Goal: Transaction & Acquisition: Obtain resource

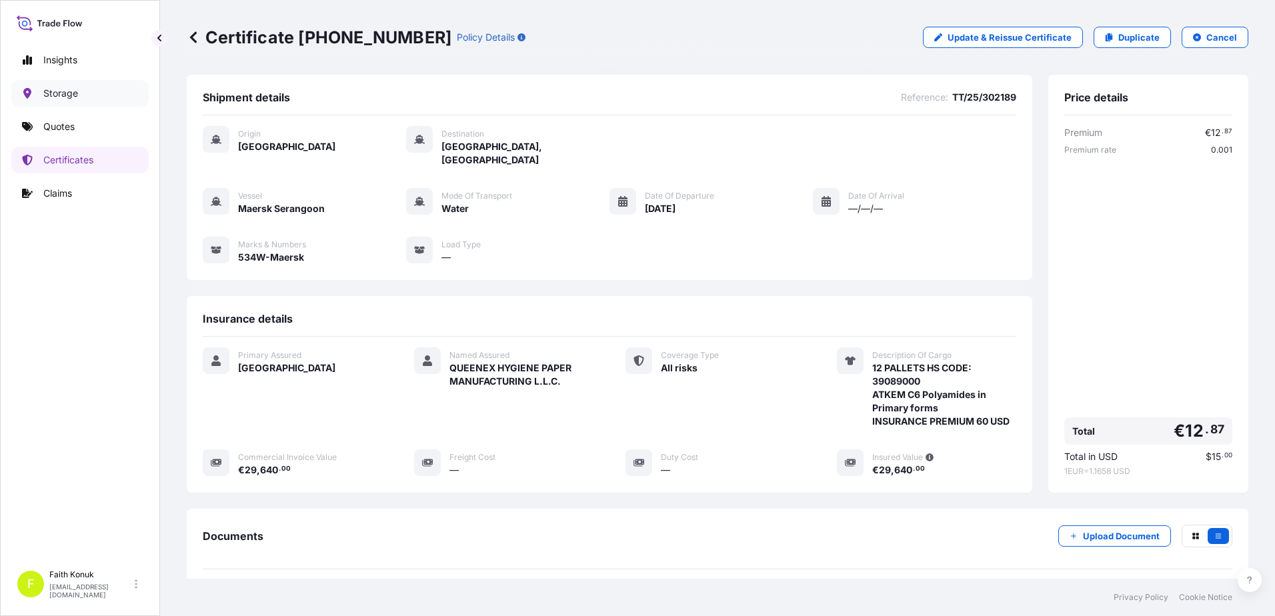
scroll to position [125, 0]
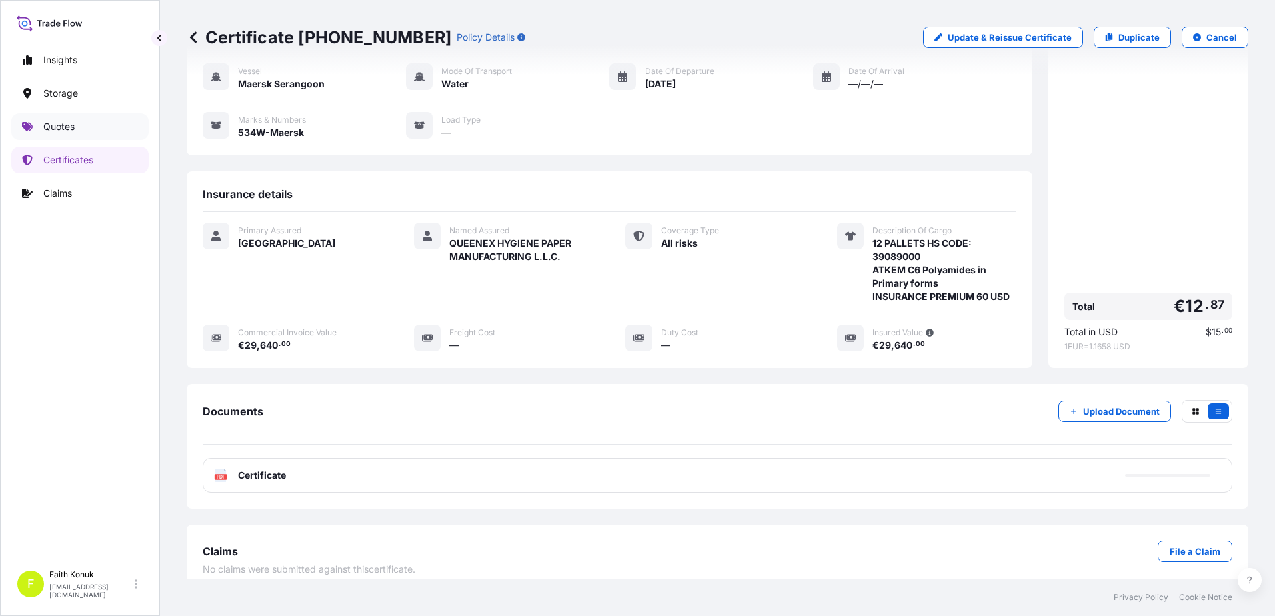
click at [75, 118] on link "Quotes" at bounding box center [79, 126] width 137 height 27
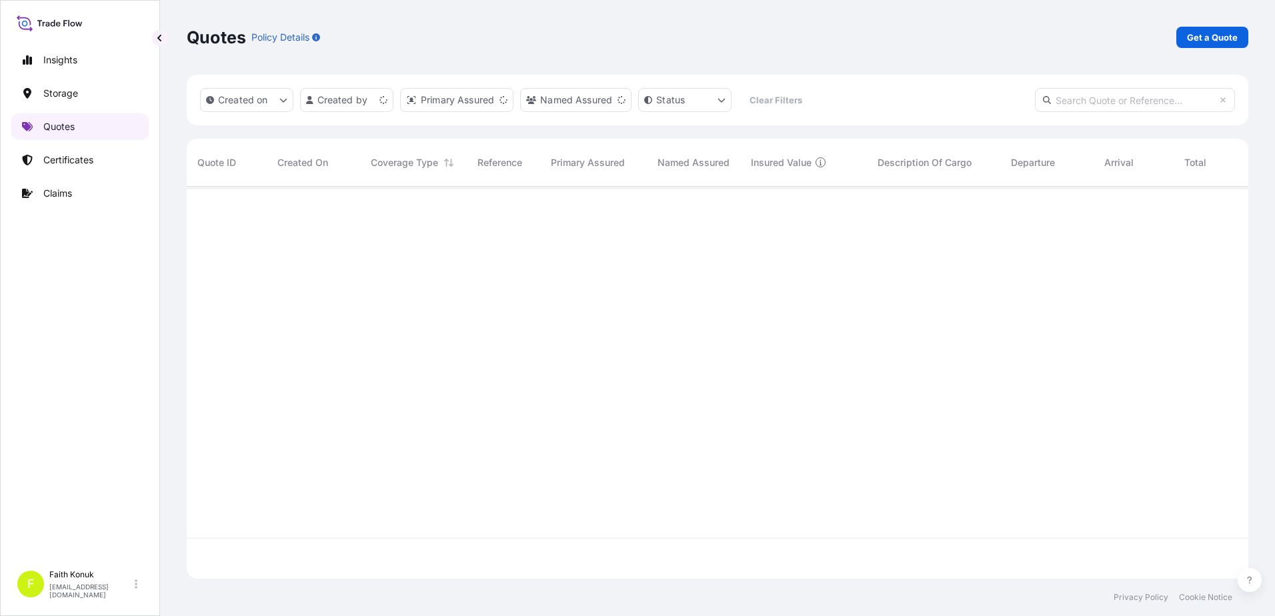
scroll to position [390, 1052]
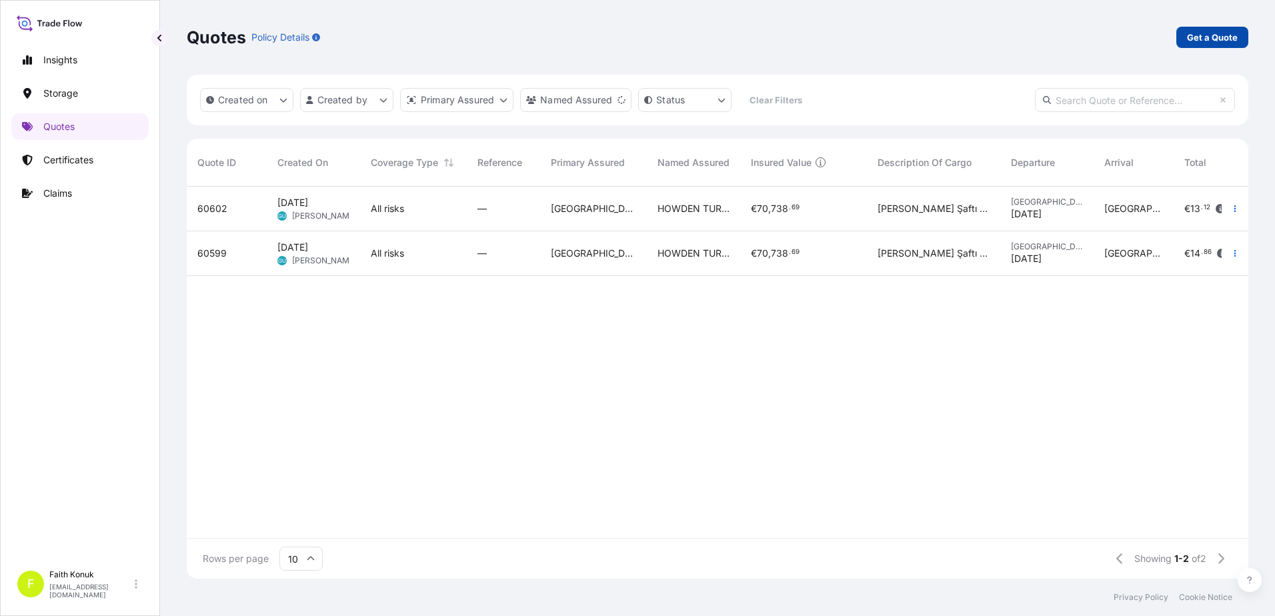
click at [1197, 40] on p "Get a Quote" at bounding box center [1212, 37] width 51 height 13
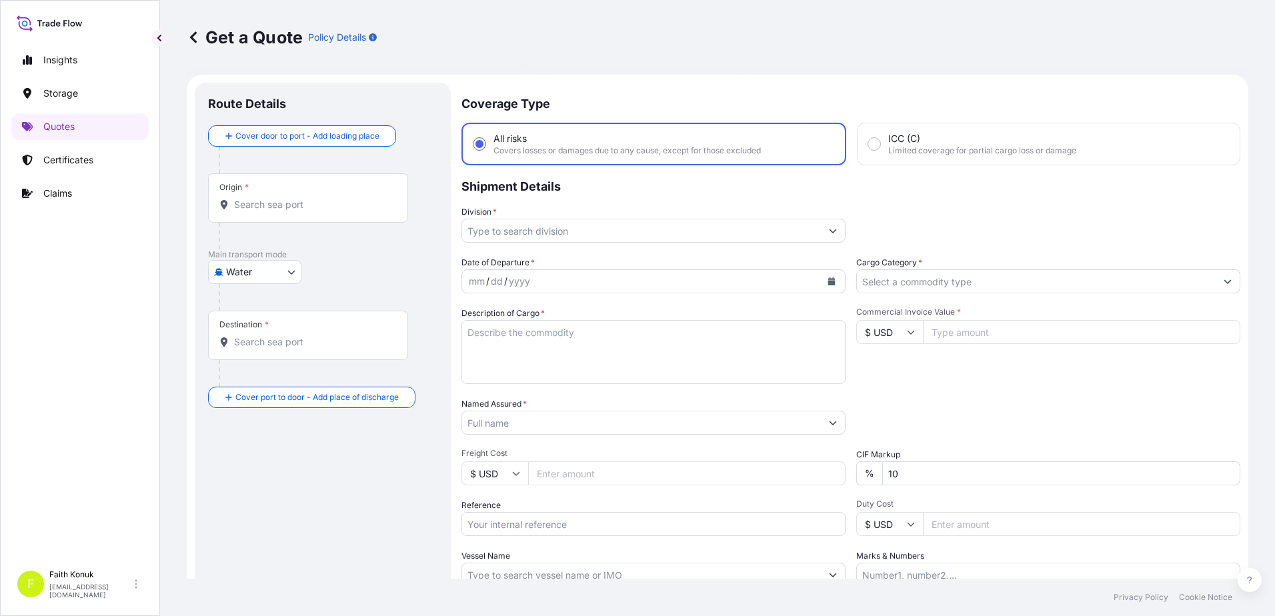
scroll to position [21, 0]
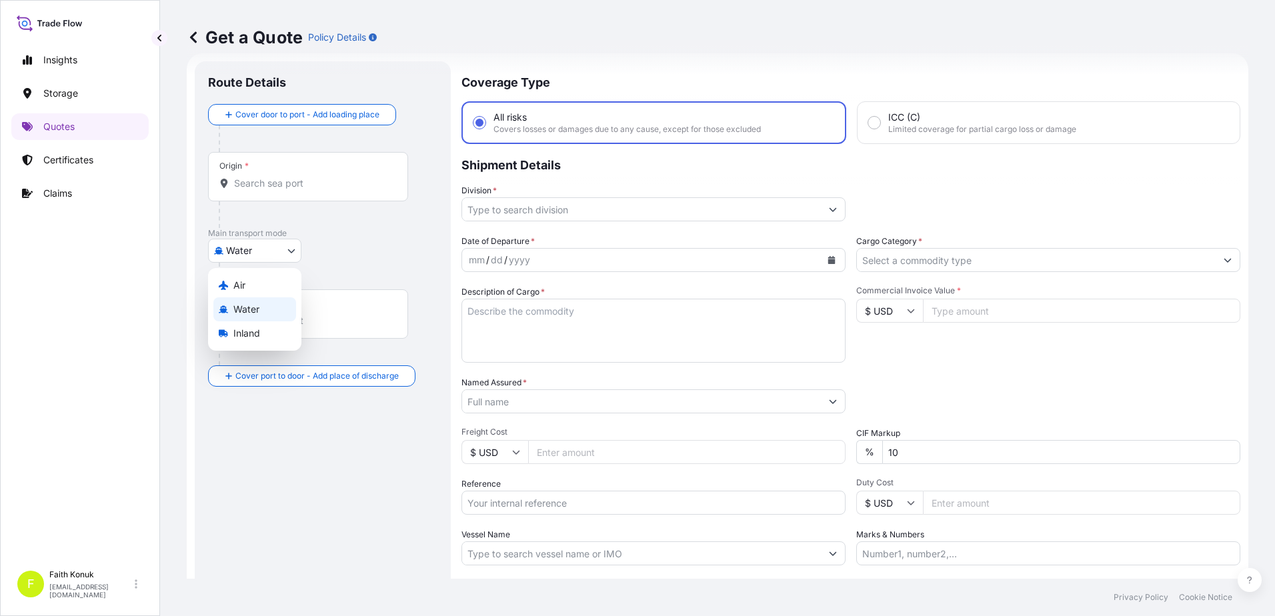
click at [251, 255] on body "Insights Storage Quotes Certificates Claims F [PERSON_NAME] [EMAIL_ADDRESS][DOM…" at bounding box center [637, 308] width 1275 height 616
click at [250, 291] on div "Air" at bounding box center [254, 286] width 83 height 24
select select "Air"
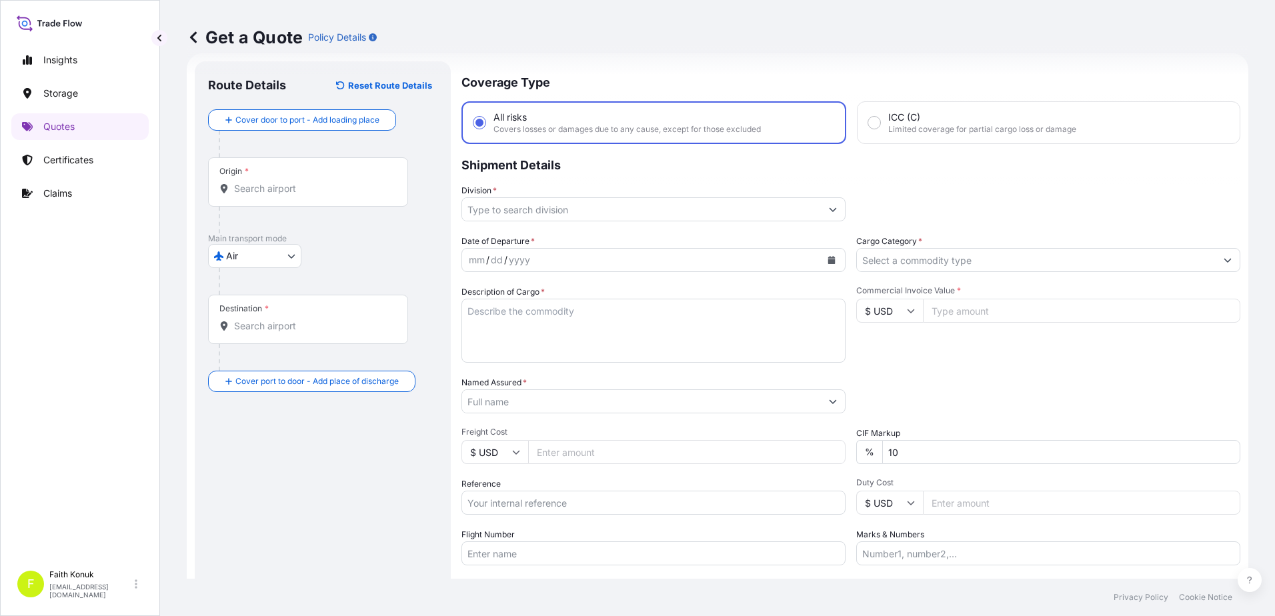
click at [342, 244] on div "Air Air Water Inland" at bounding box center [322, 256] width 229 height 24
click at [274, 187] on input "Origin *" at bounding box center [312, 188] width 157 height 13
paste input "[GEOGRAPHIC_DATA]"
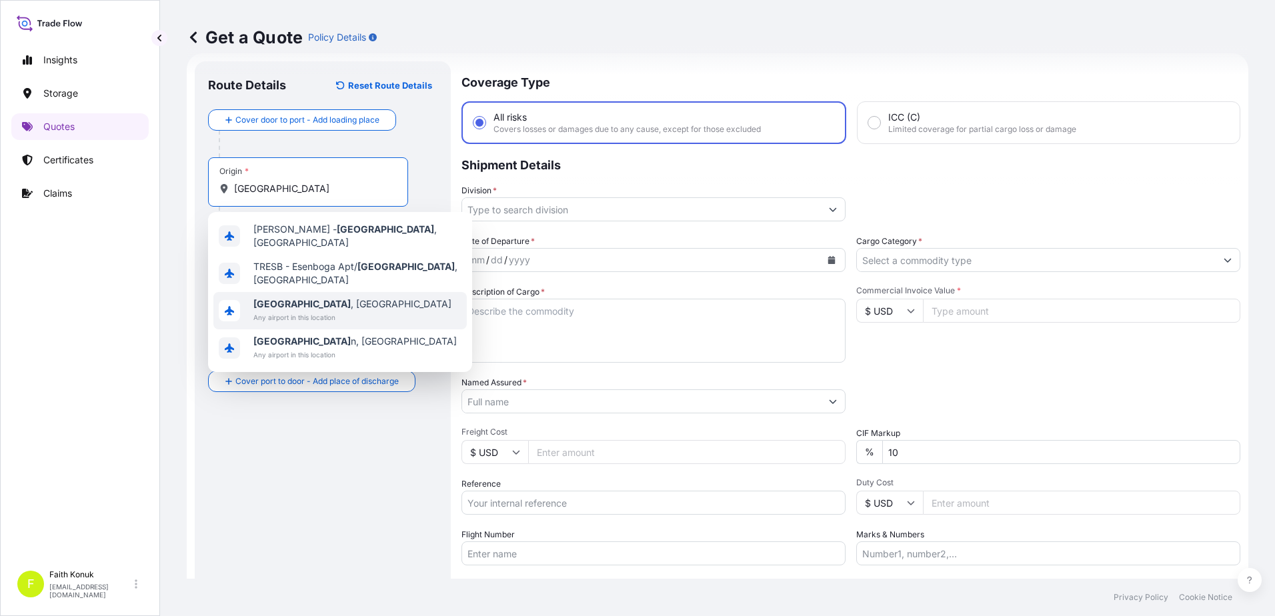
click at [322, 298] on span "[GEOGRAPHIC_DATA] , [GEOGRAPHIC_DATA]" at bounding box center [352, 304] width 198 height 13
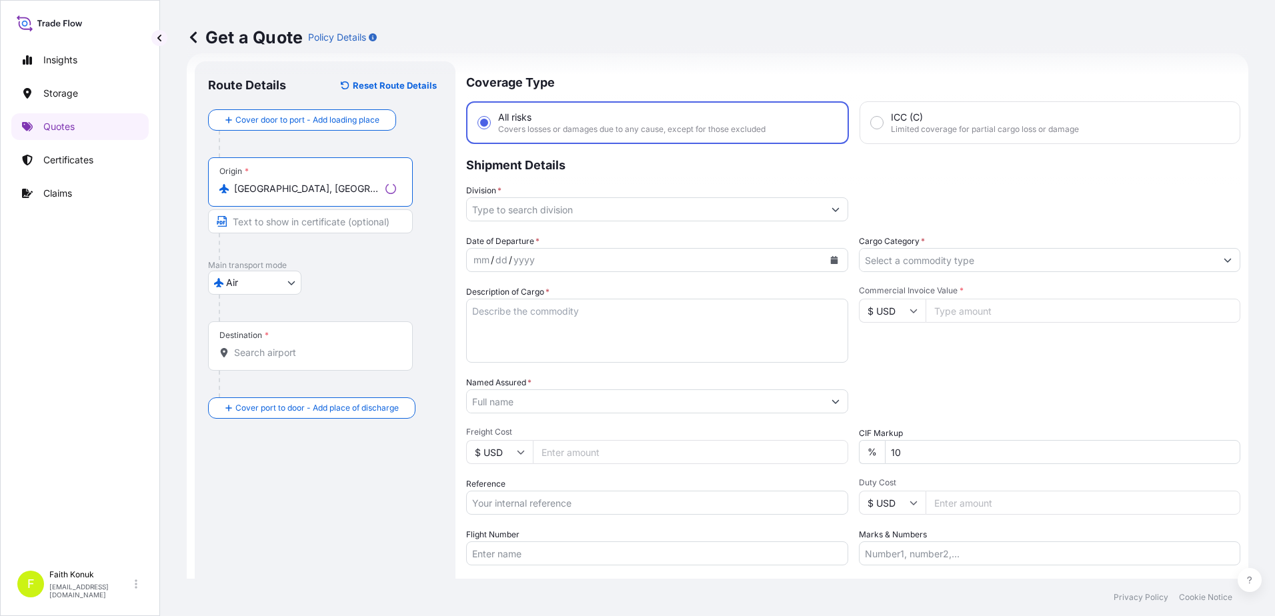
type input "[GEOGRAPHIC_DATA], [GEOGRAPHIC_DATA]"
click at [362, 279] on div "Air Air Water Inland" at bounding box center [325, 283] width 234 height 24
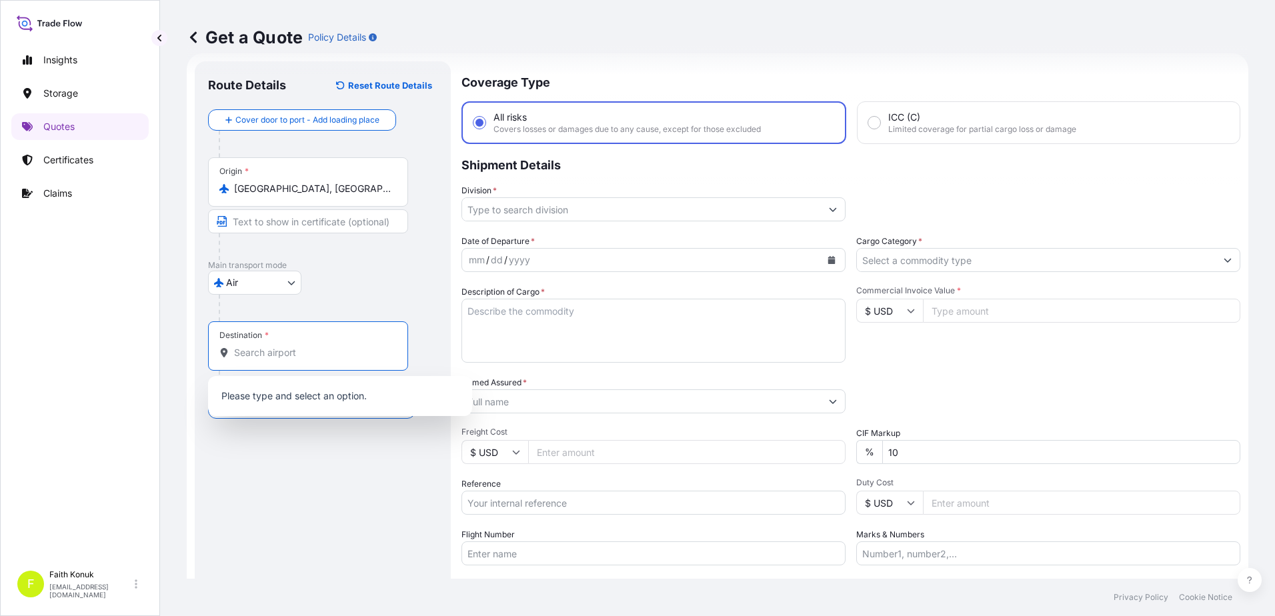
click at [298, 354] on input "Destination *" at bounding box center [312, 352] width 157 height 13
paste input "[GEOGRAPHIC_DATA]"
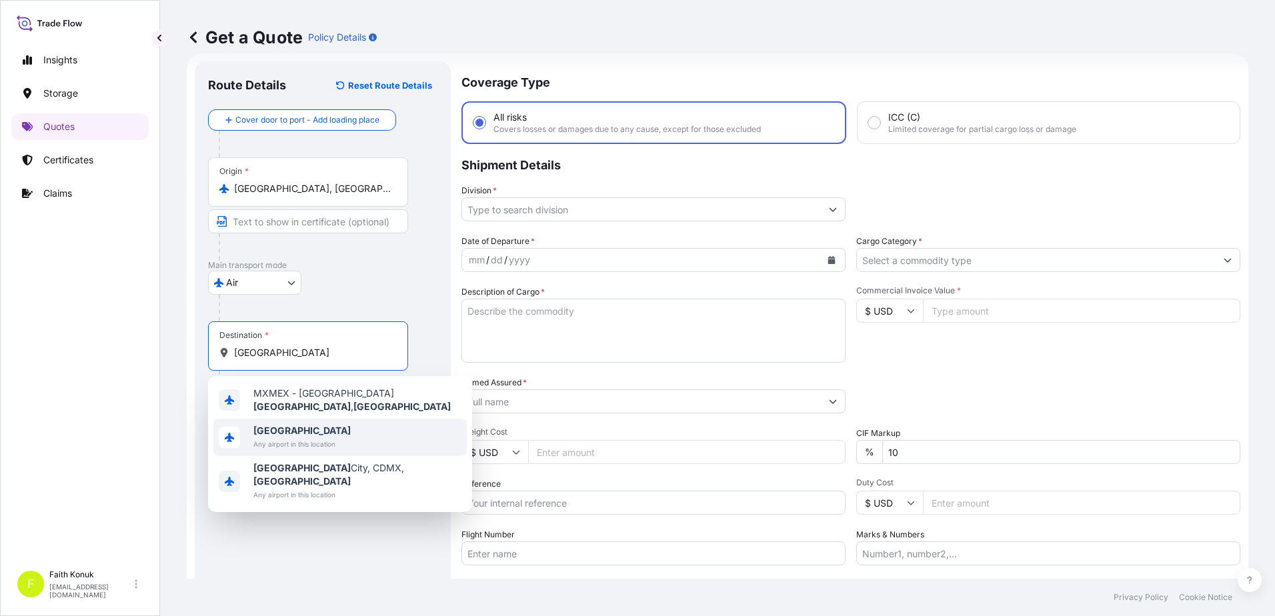
click at [294, 427] on span "[GEOGRAPHIC_DATA]" at bounding box center [301, 430] width 97 height 13
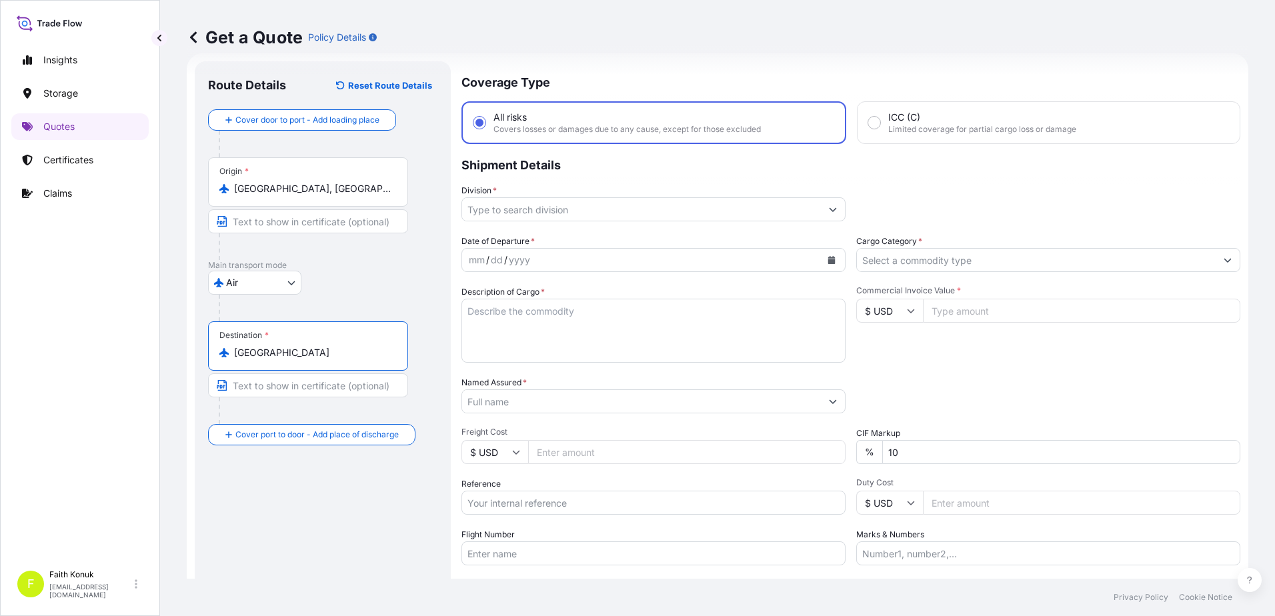
type input "[GEOGRAPHIC_DATA]"
click at [340, 263] on p "Main transport mode" at bounding box center [322, 265] width 229 height 11
click at [523, 209] on input "Division *" at bounding box center [641, 209] width 359 height 24
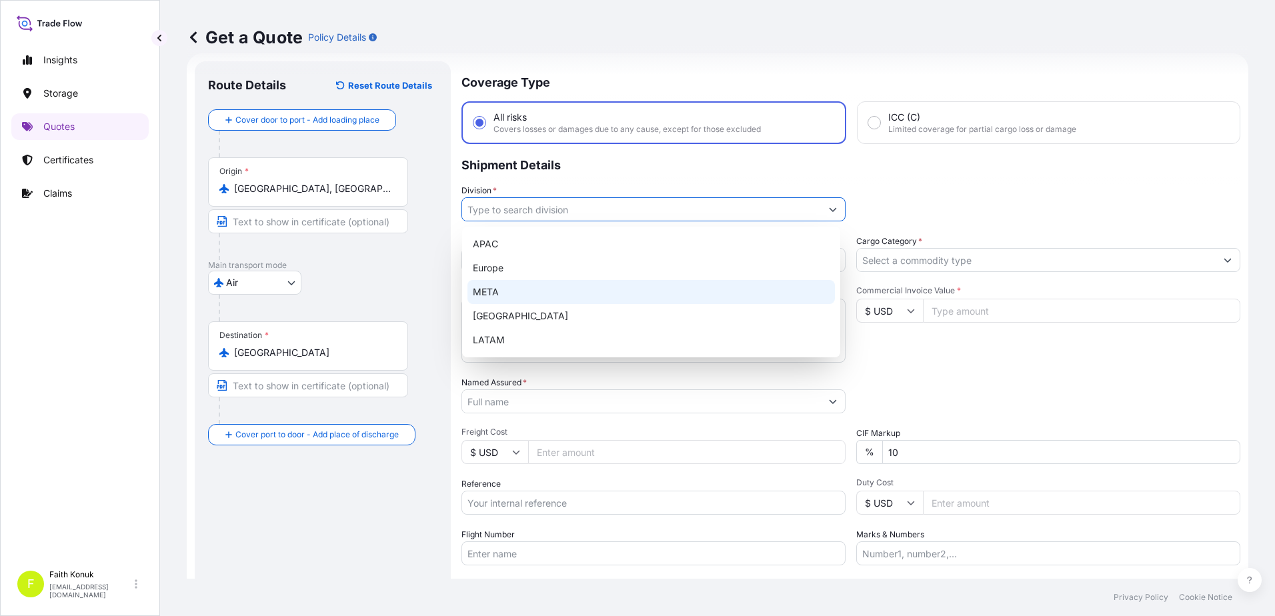
click at [498, 293] on div "META" at bounding box center [652, 292] width 368 height 24
type input "META"
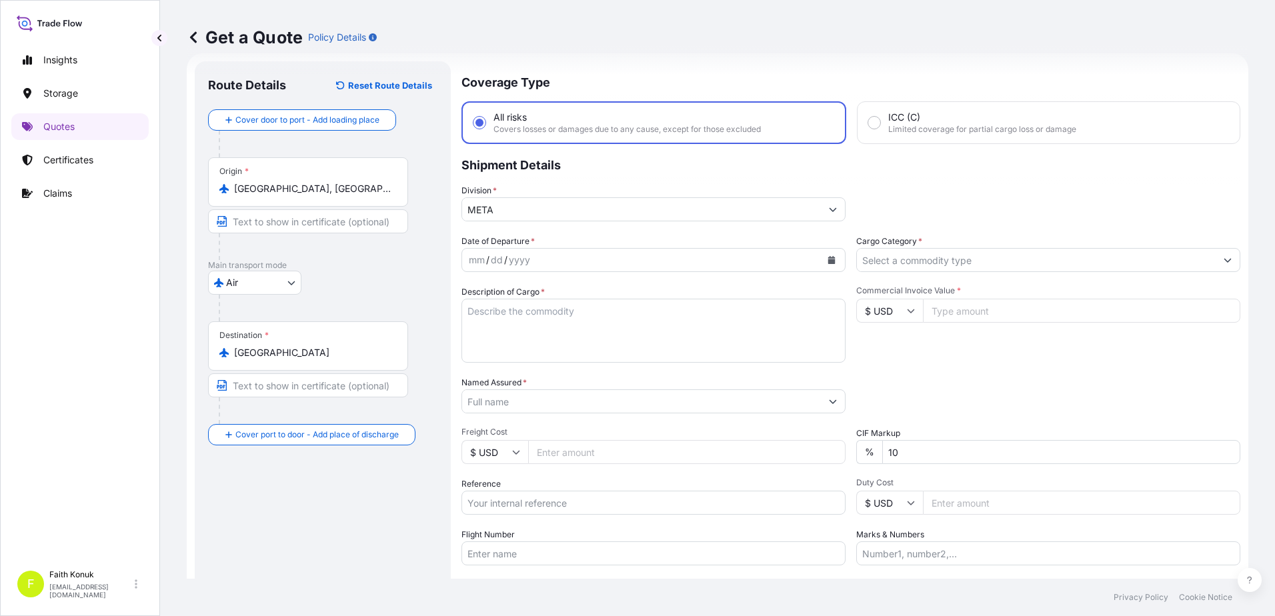
click at [604, 169] on p "Shipment Details" at bounding box center [851, 164] width 779 height 40
click at [828, 264] on button "Calendar" at bounding box center [831, 259] width 21 height 21
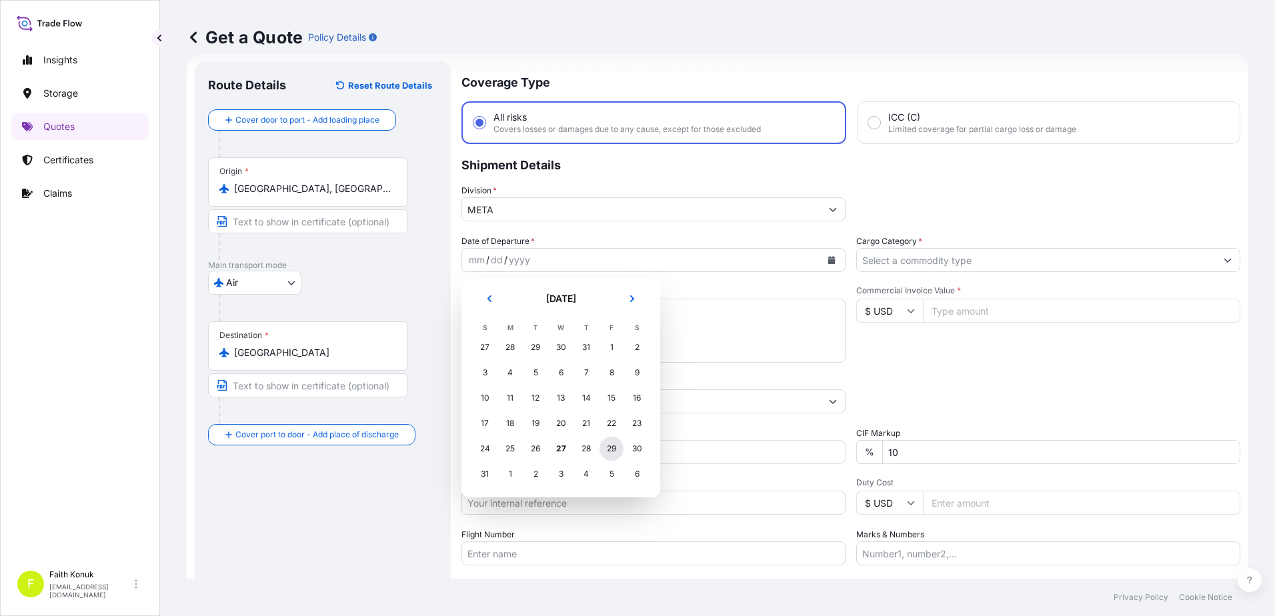
click at [608, 448] on div "29" at bounding box center [612, 449] width 24 height 24
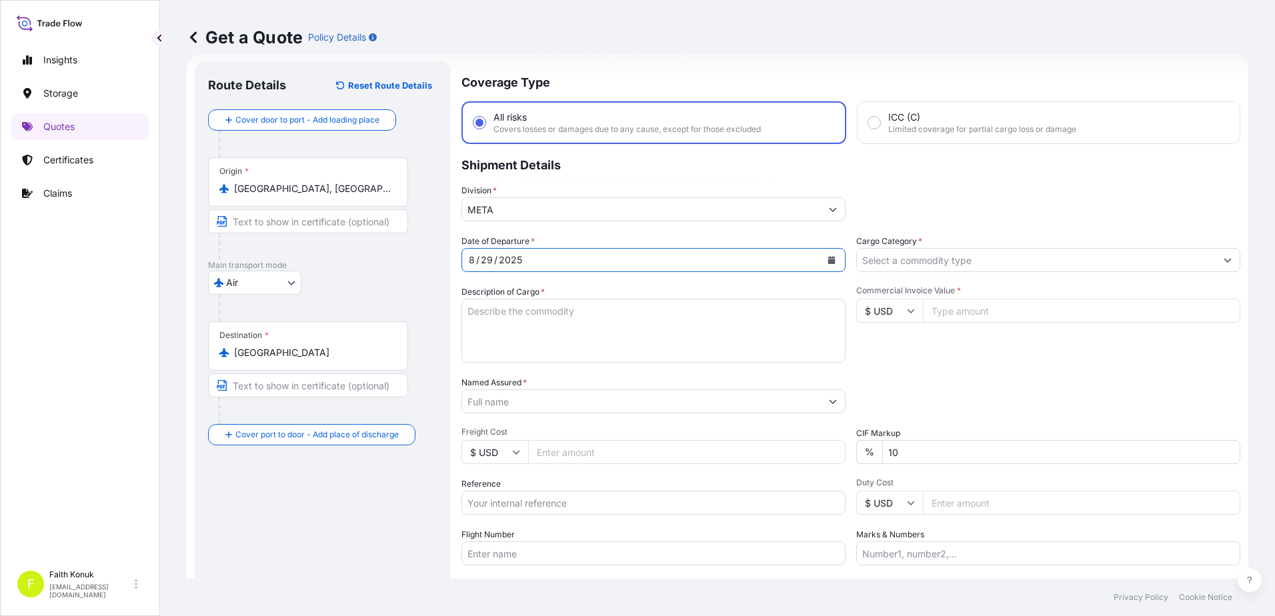
click at [496, 306] on textarea "Description of Cargo *" at bounding box center [654, 331] width 384 height 64
click at [487, 318] on textarea "Description of Cargo *" at bounding box center [654, 331] width 384 height 64
paste textarea "ORTHOPEDIC IMPLANT 2 PCS 200 KGS"
click at [550, 342] on textarea "ORTHOPEDIC IMPLANT 2 PCS 200 KGS" at bounding box center [654, 331] width 384 height 64
paste textarea "020 3296 5192"
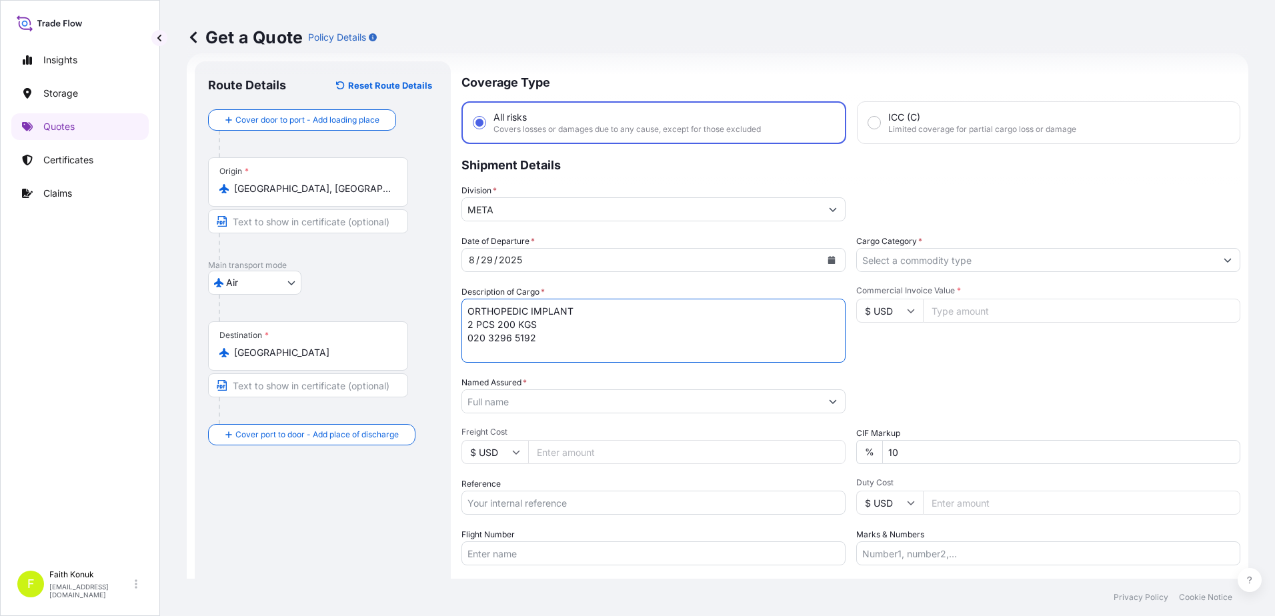
scroll to position [8, 0]
type textarea "ORTHOPEDIC IMPLANT 2 PCS 200 KGS 020 3296 5192 INSURANCE PREMIUM USD 405 (TAX I…"
click at [497, 394] on input "Named Assured *" at bounding box center [641, 402] width 359 height 24
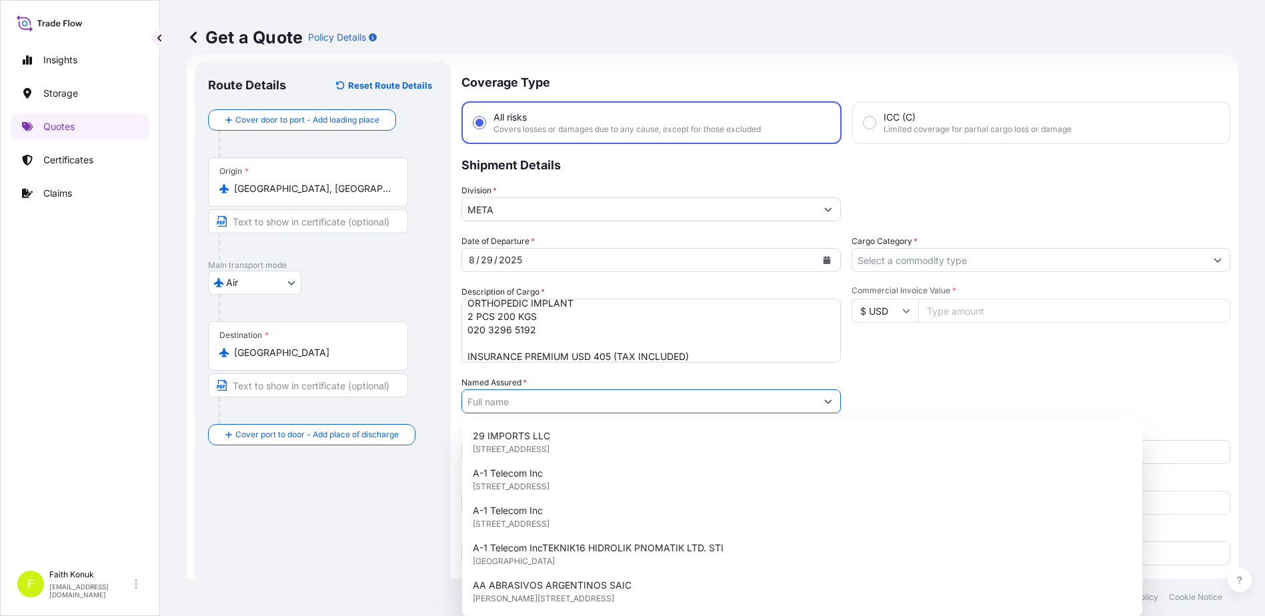
click at [524, 398] on input "Named Assured *" at bounding box center [639, 402] width 354 height 24
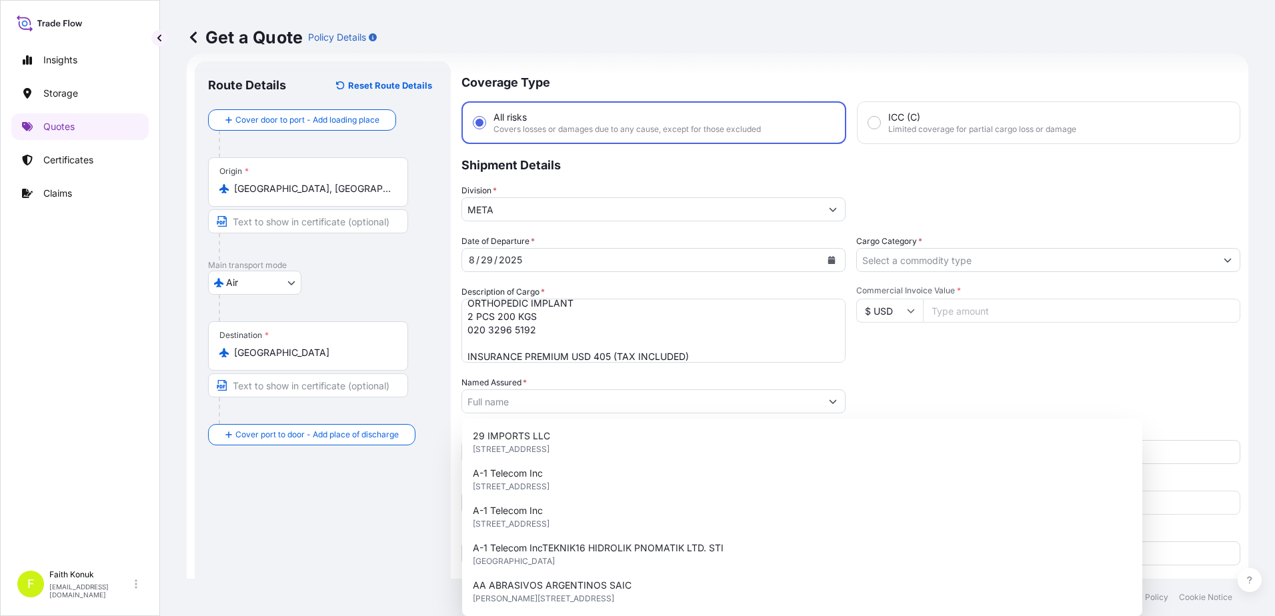
click at [495, 389] on label "Named Assured *" at bounding box center [494, 382] width 65 height 13
click at [495, 390] on input "Named Assured *" at bounding box center [641, 402] width 359 height 24
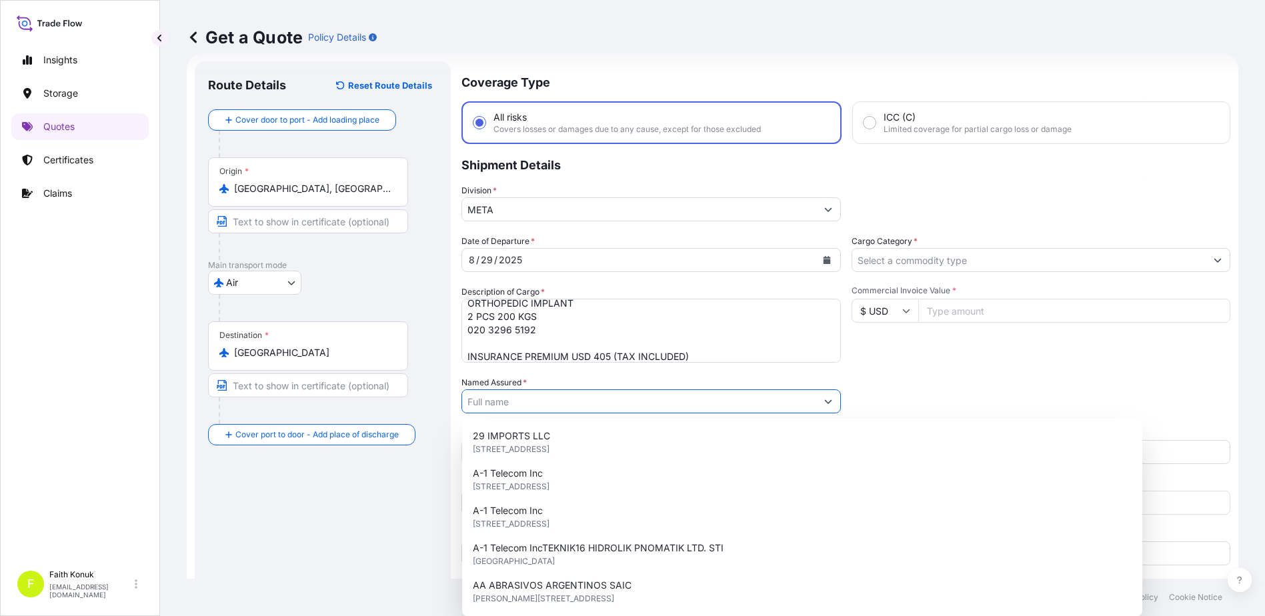
paste input "DORATEK MEDIKAL"
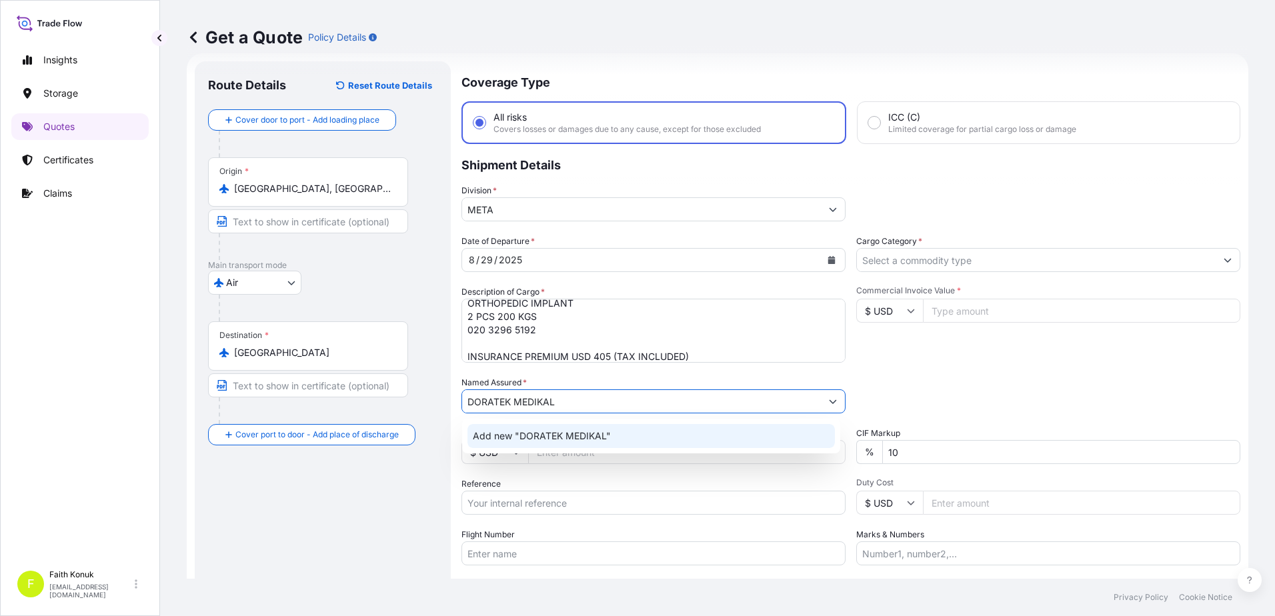
click at [527, 441] on span "Add new "DORATEK MEDIKAL"" at bounding box center [542, 436] width 138 height 13
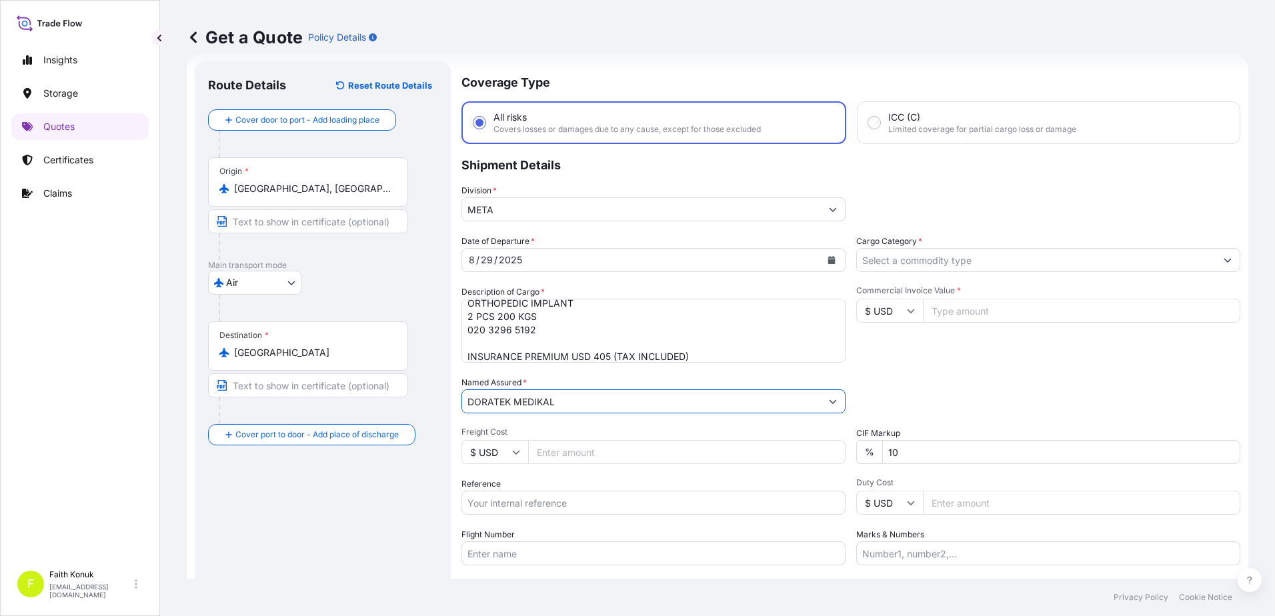
type input "DORATEK MEDIKAL"
click at [530, 509] on input "Reference" at bounding box center [654, 503] width 384 height 24
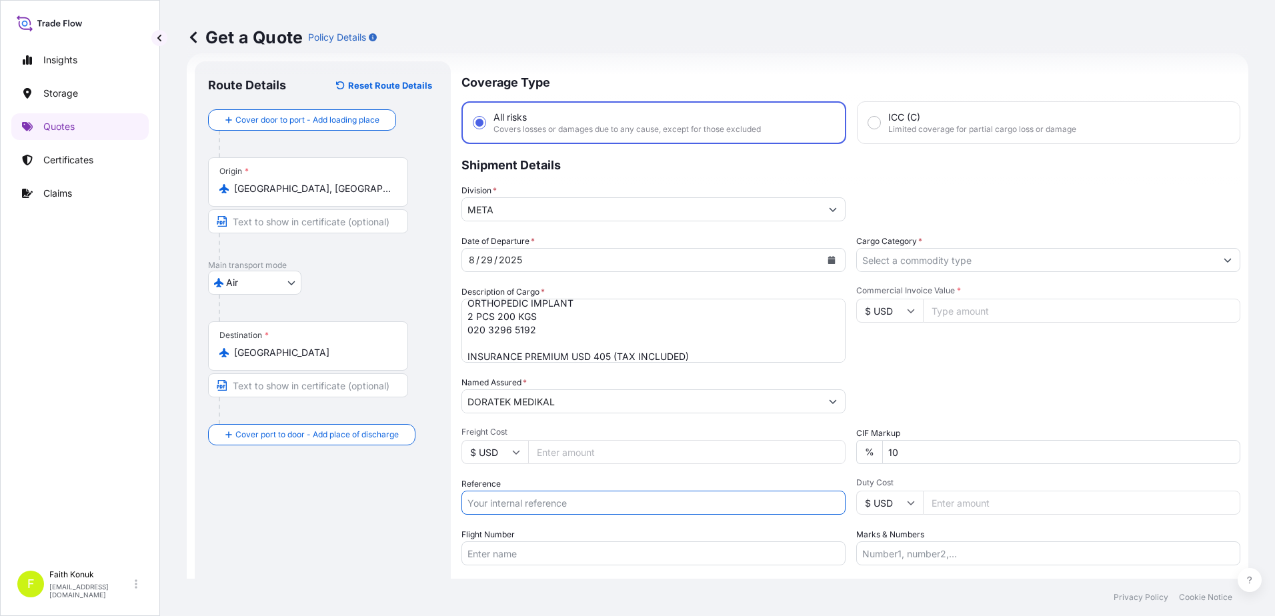
paste input "2121774664"
type input "2121774664"
click at [496, 556] on input "Flight Number" at bounding box center [654, 554] width 384 height 24
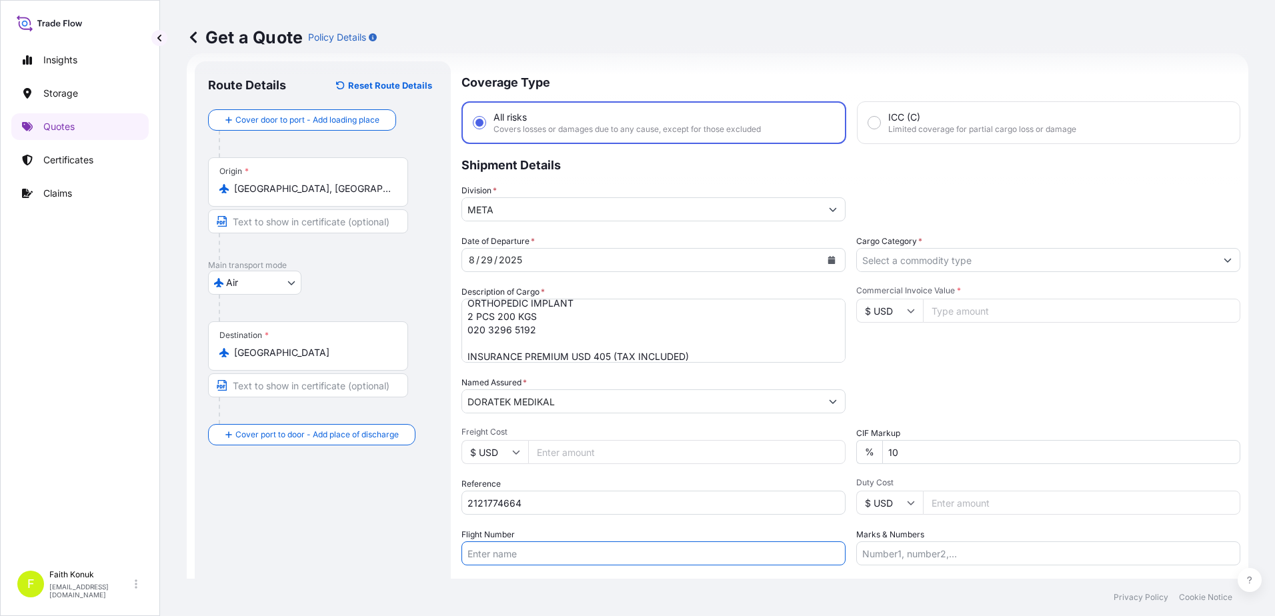
paste input "LUFTHANSA AIRLINES"
type input "LUFTHANSA AIRLINES LH 8347"
click at [640, 522] on div "Date of Departure * [DATE] Cargo Category * Description of Cargo * ORTHOPEDIC I…" at bounding box center [851, 400] width 779 height 331
click at [906, 267] on input "Cargo Category *" at bounding box center [1036, 260] width 359 height 24
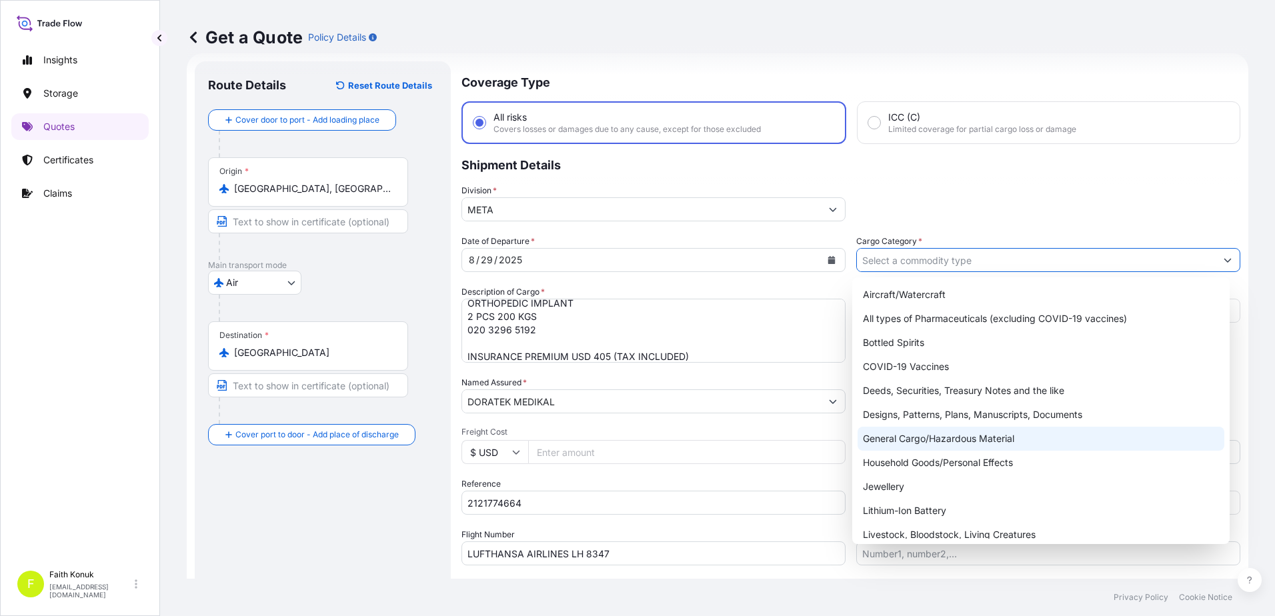
click at [906, 440] on div "General Cargo/Hazardous Material" at bounding box center [1042, 439] width 368 height 24
type input "General Cargo/Hazardous Material"
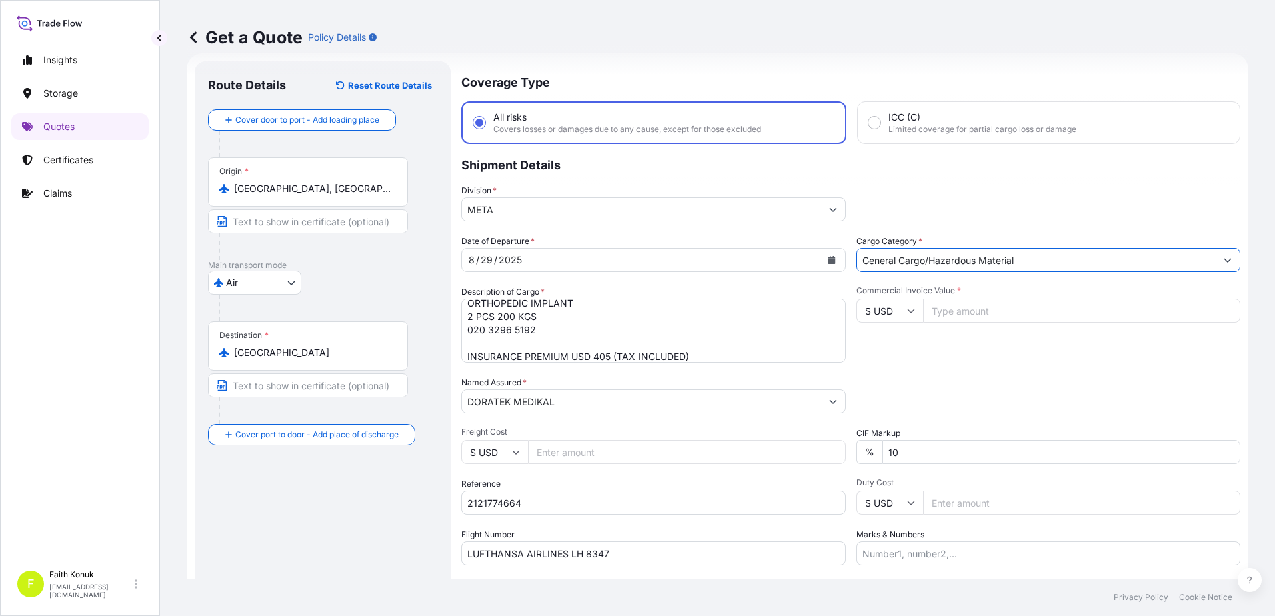
click at [929, 348] on div "Commercial Invoice Value * $ USD" at bounding box center [1049, 324] width 384 height 77
click at [941, 314] on input "Commercial Invoice Value *" at bounding box center [1082, 311] width 318 height 24
type input "256650"
click at [961, 366] on div "Date of Departure * [DATE] Cargo Category * General Cargo/Hazardous Material De…" at bounding box center [851, 400] width 779 height 331
click at [906, 364] on div "Date of Departure * [DATE] Cargo Category * General Cargo/Hazardous Material De…" at bounding box center [851, 400] width 779 height 331
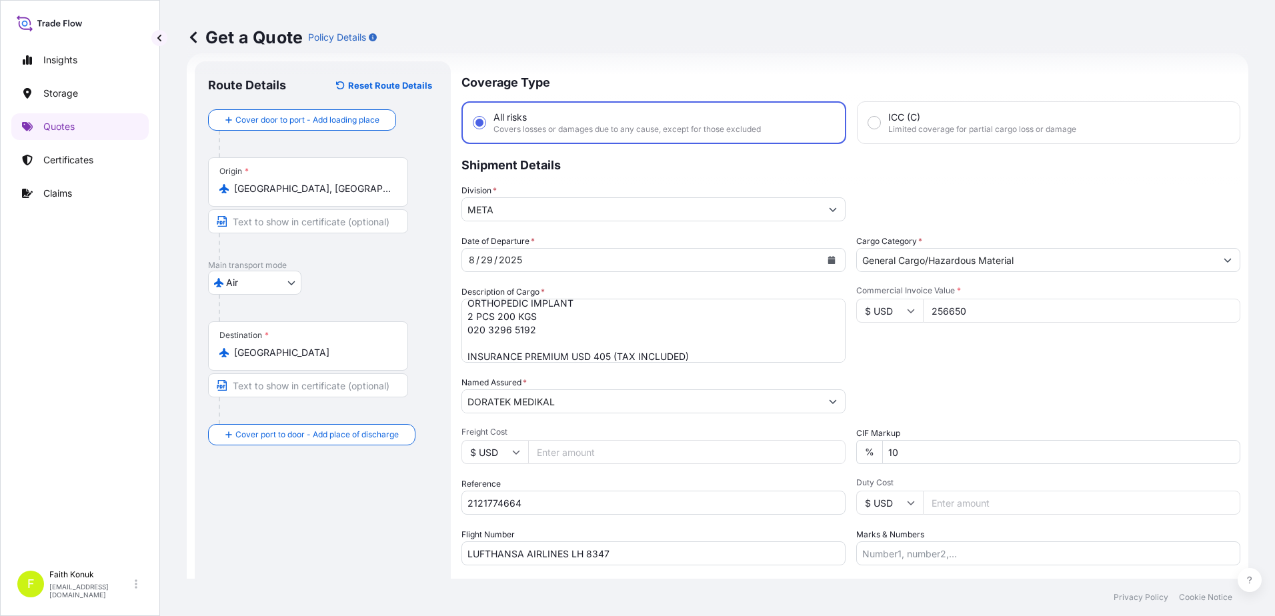
scroll to position [115, 0]
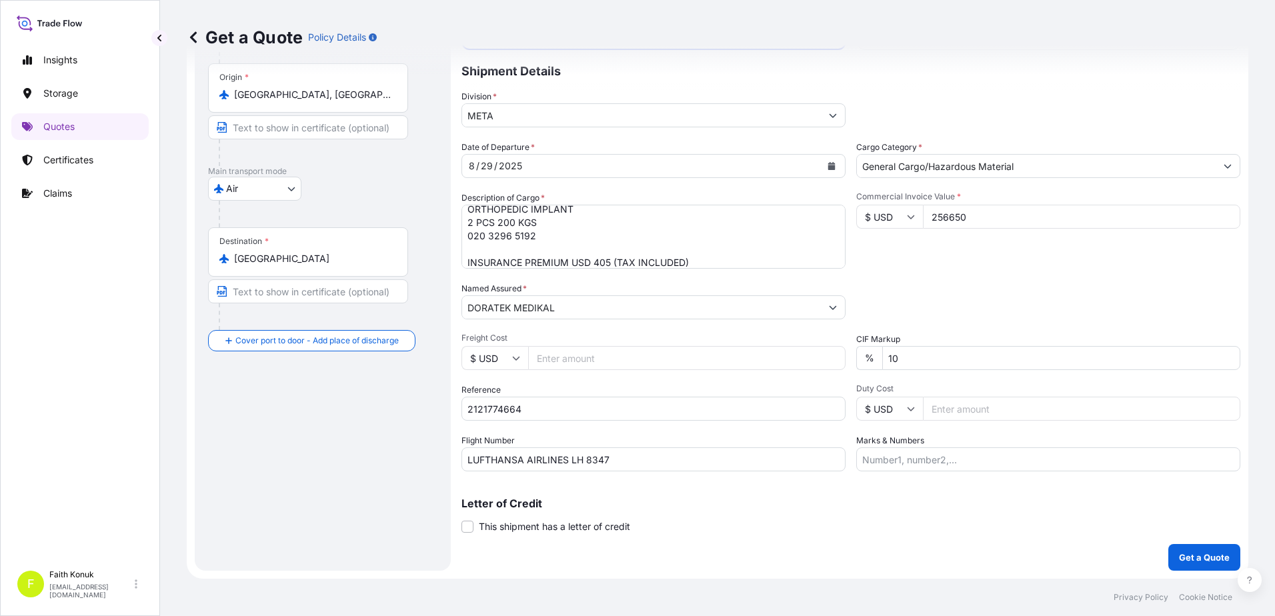
click at [0, 450] on html "Insights Storage Quotes Certificates Claims F [PERSON_NAME] [EMAIL_ADDRESS][DOM…" at bounding box center [637, 308] width 1275 height 616
click at [1187, 552] on p "Get a Quote" at bounding box center [1204, 557] width 51 height 13
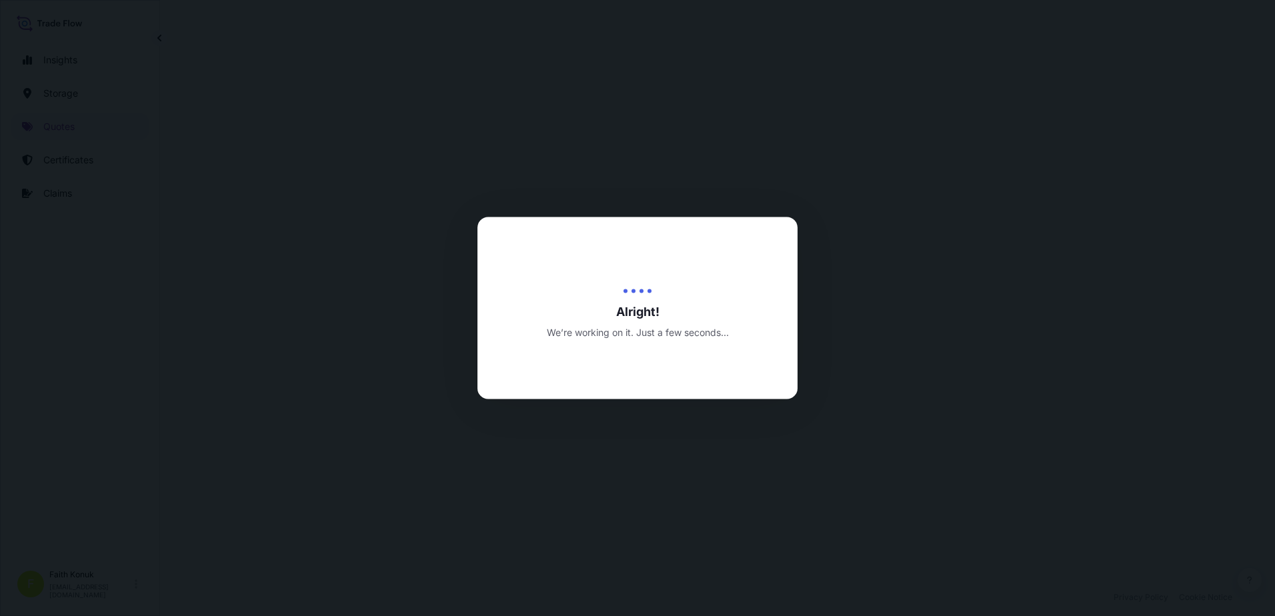
select select "Air"
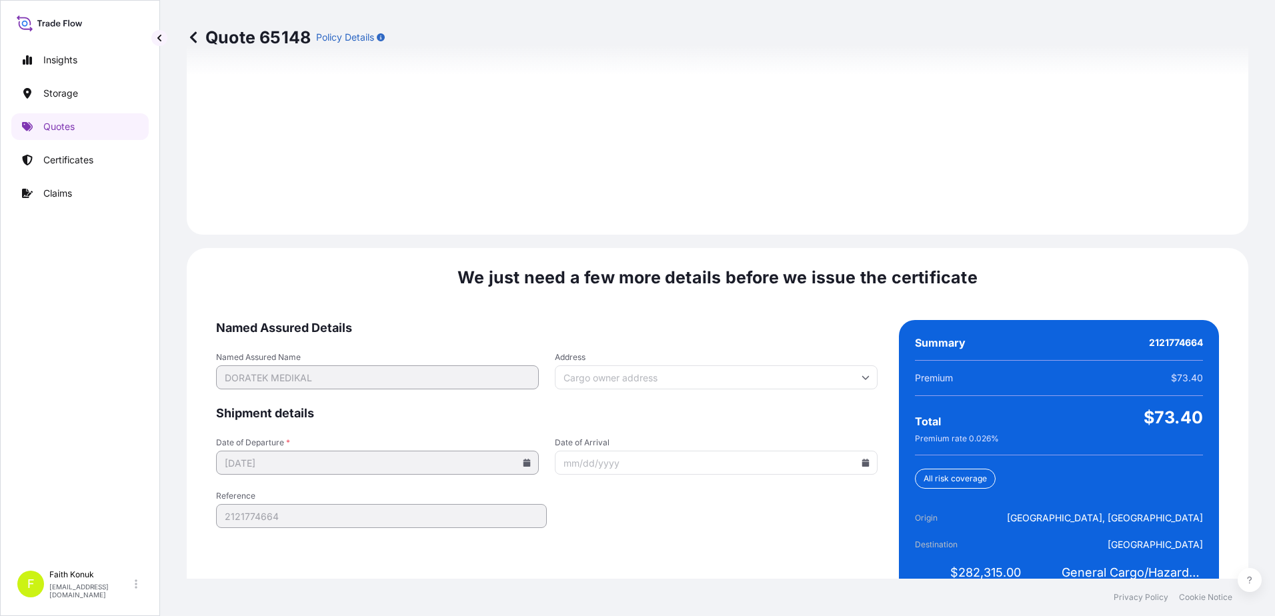
scroll to position [1899, 0]
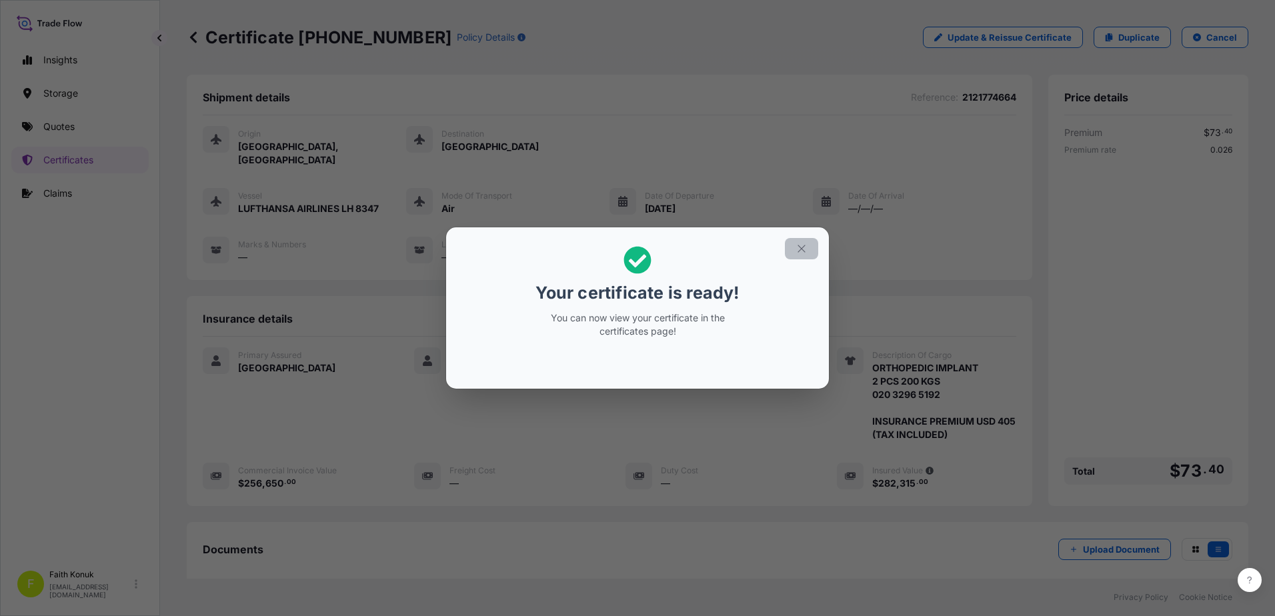
click at [799, 249] on icon "button" at bounding box center [802, 249] width 12 height 12
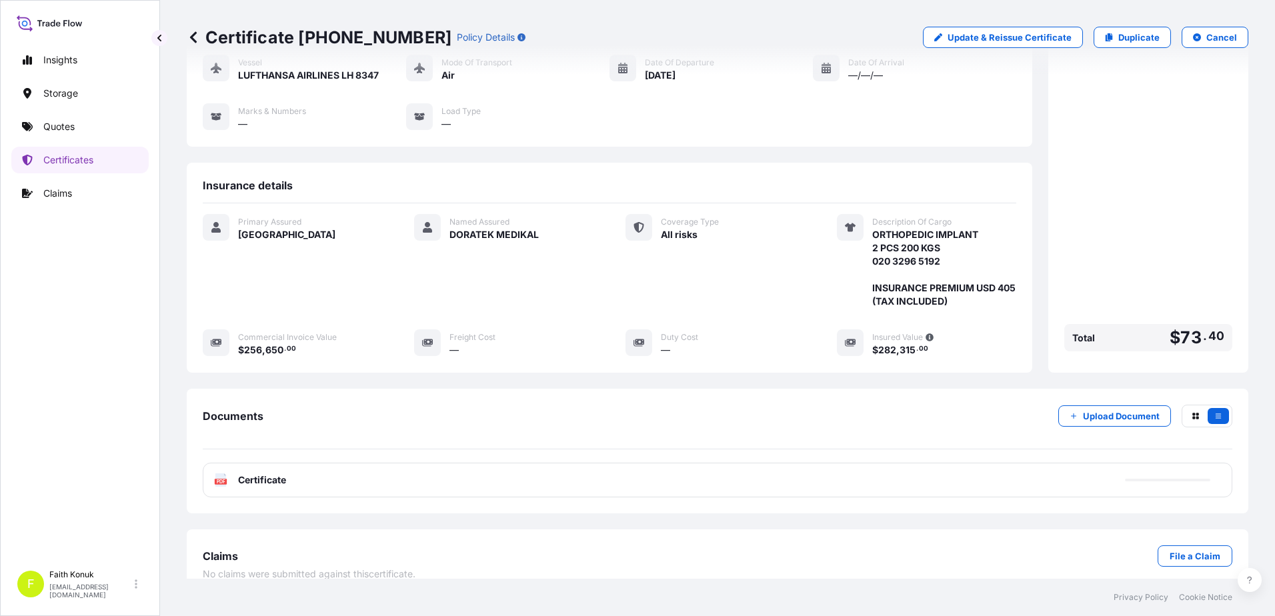
scroll to position [138, 0]
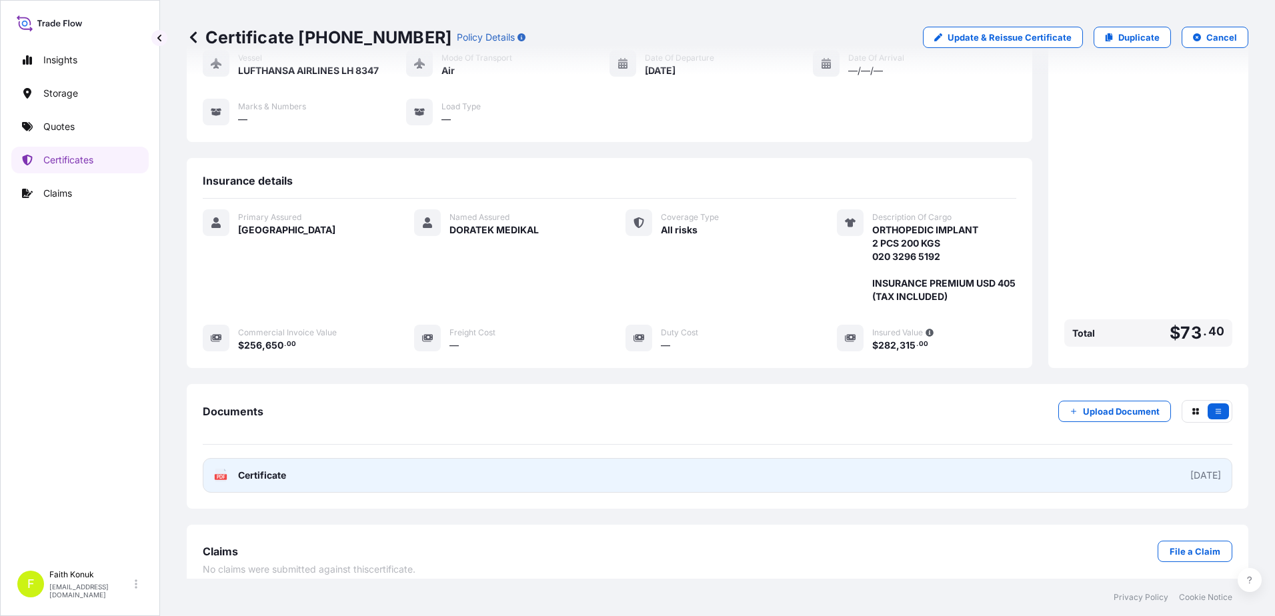
click at [222, 475] on text "PDF" at bounding box center [221, 477] width 9 height 5
